Goal: Find specific page/section: Find specific page/section

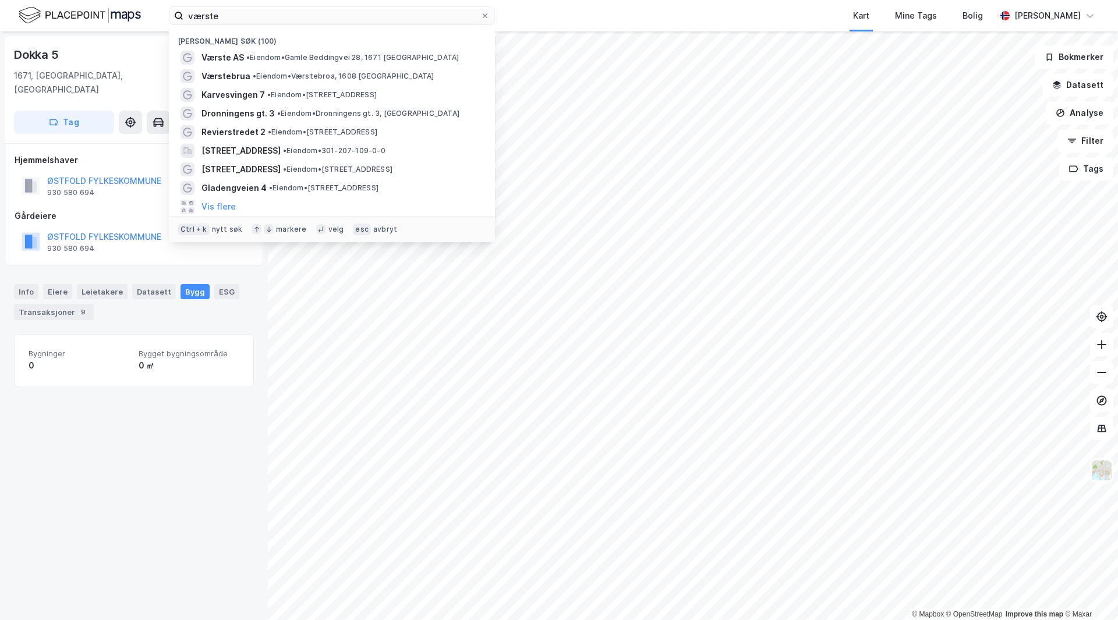
click at [262, 16] on input "værste" at bounding box center [331, 15] width 297 height 17
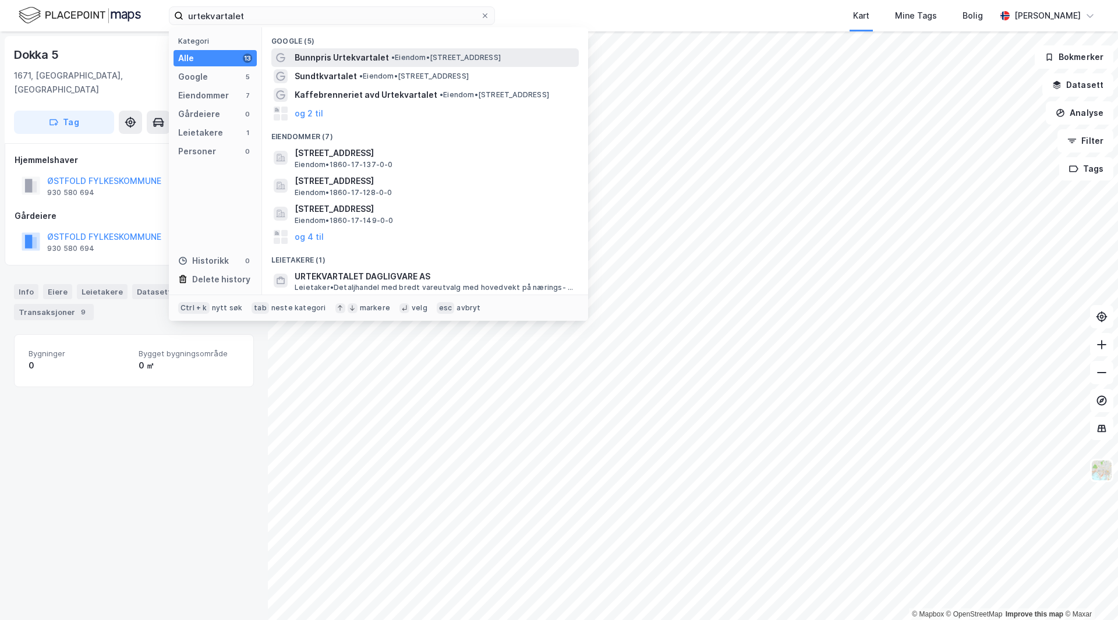
click at [391, 61] on span "• Eiendom • [STREET_ADDRESS]" at bounding box center [445, 57] width 109 height 9
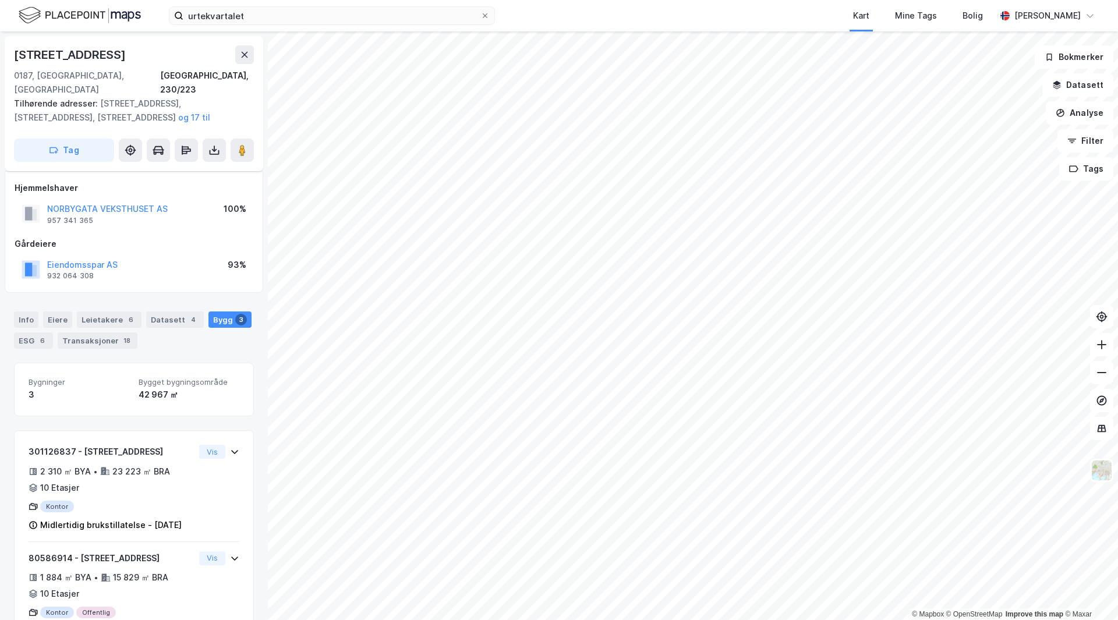
scroll to position [153, 0]
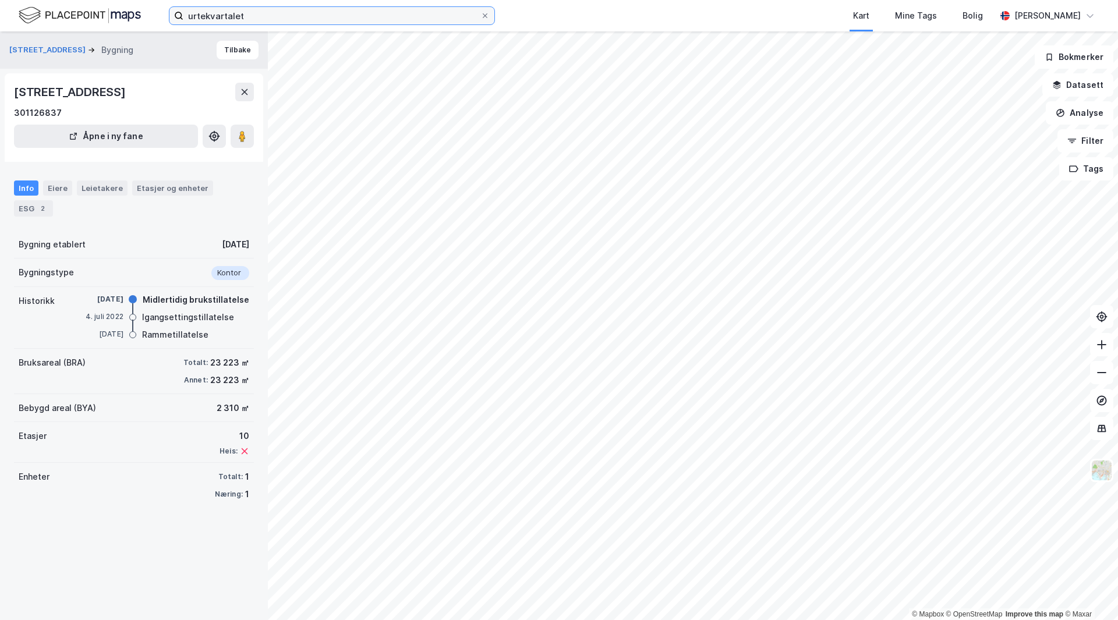
click at [365, 17] on input "urtekvartalet" at bounding box center [331, 15] width 297 height 17
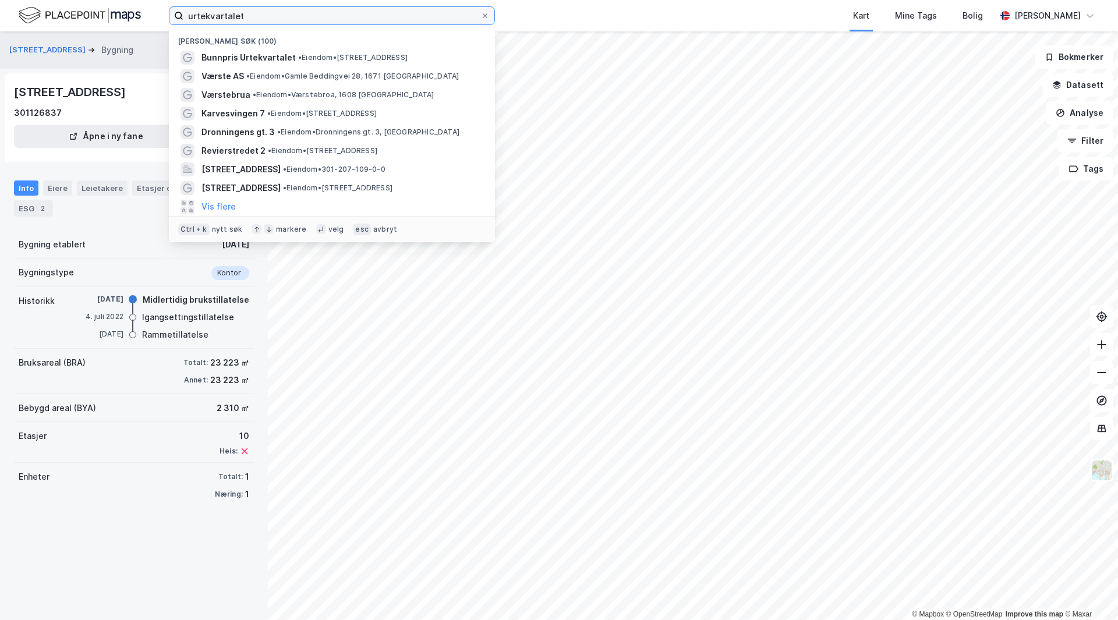
click at [365, 17] on input "urtekvartalet" at bounding box center [331, 15] width 297 height 17
click at [364, 17] on input "urtekvartalet" at bounding box center [331, 15] width 297 height 17
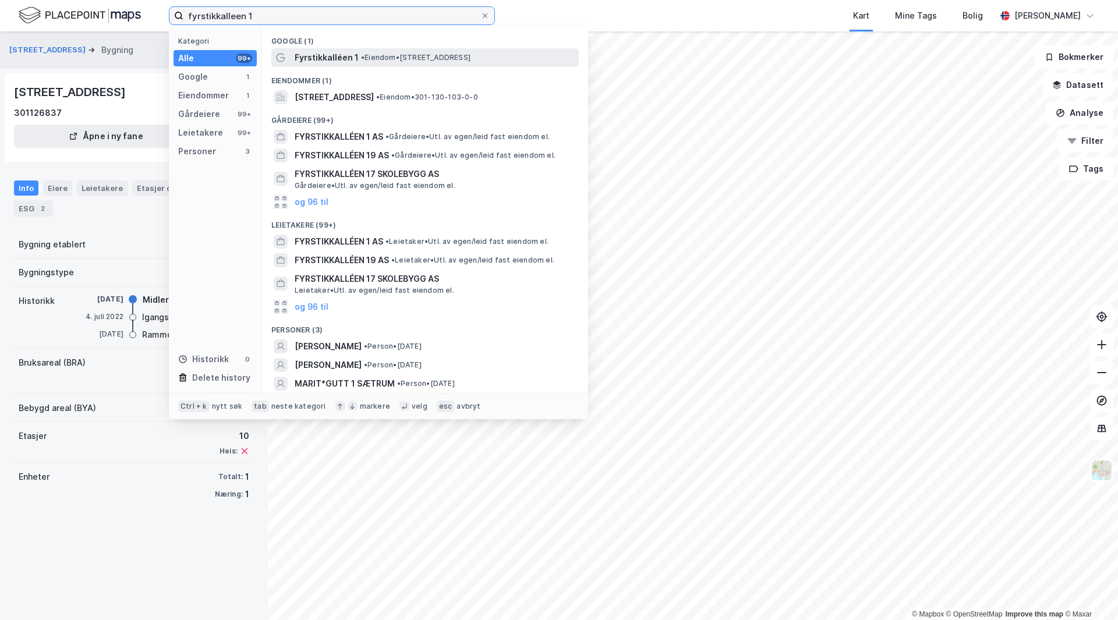
type input "fyrstikkalleen 1"
click at [359, 64] on div "Fyrstikkalléen 1 • Eiendom • [STREET_ADDRESS]" at bounding box center [436, 58] width 282 height 14
